Goal: Transaction & Acquisition: Subscribe to service/newsletter

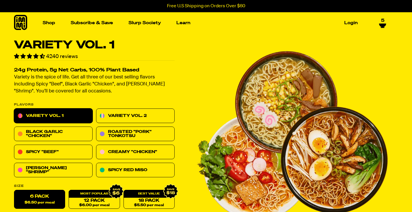
select select "Every 30 Days"
click at [381, 26] on icon at bounding box center [382, 26] width 7 height 4
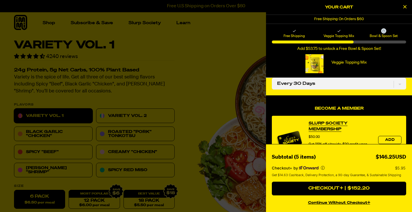
scroll to position [133, 0]
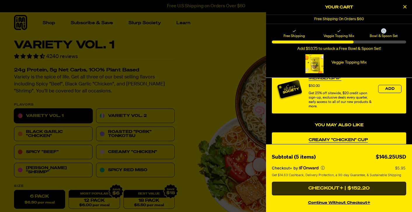
click at [327, 187] on button "Checkout+ | $152.20" at bounding box center [339, 189] width 134 height 14
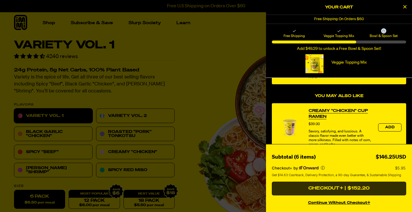
select select "Every 30 Days"
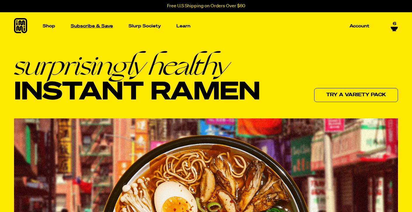
click at [91, 27] on p "Subscribe & Save" at bounding box center [92, 26] width 42 height 4
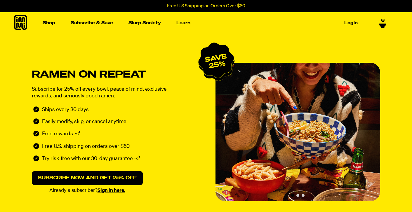
select select "Every 30 Days"
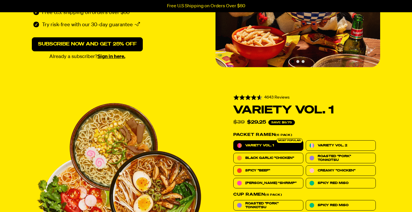
scroll to position [130, 0]
